Goal: Task Accomplishment & Management: Use online tool/utility

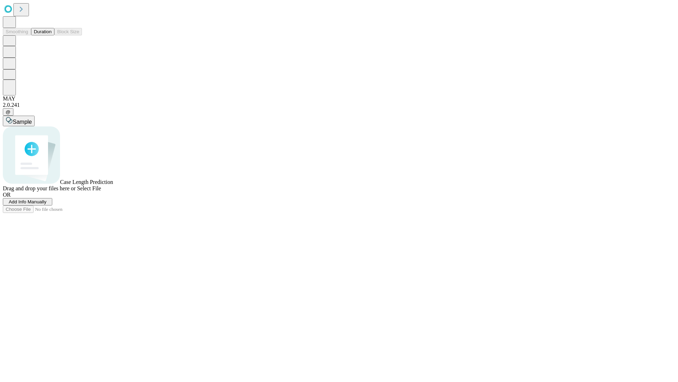
click at [52, 35] on button "Duration" at bounding box center [42, 31] width 23 height 7
click at [101, 191] on span "Select File" at bounding box center [89, 188] width 24 height 6
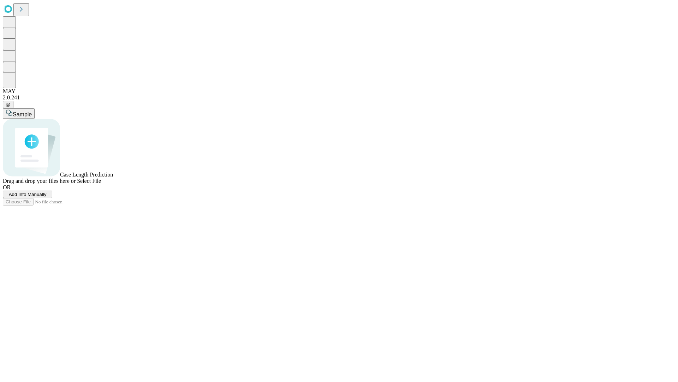
click at [101, 184] on span "Select File" at bounding box center [89, 181] width 24 height 6
